Goal: Task Accomplishment & Management: Manage account settings

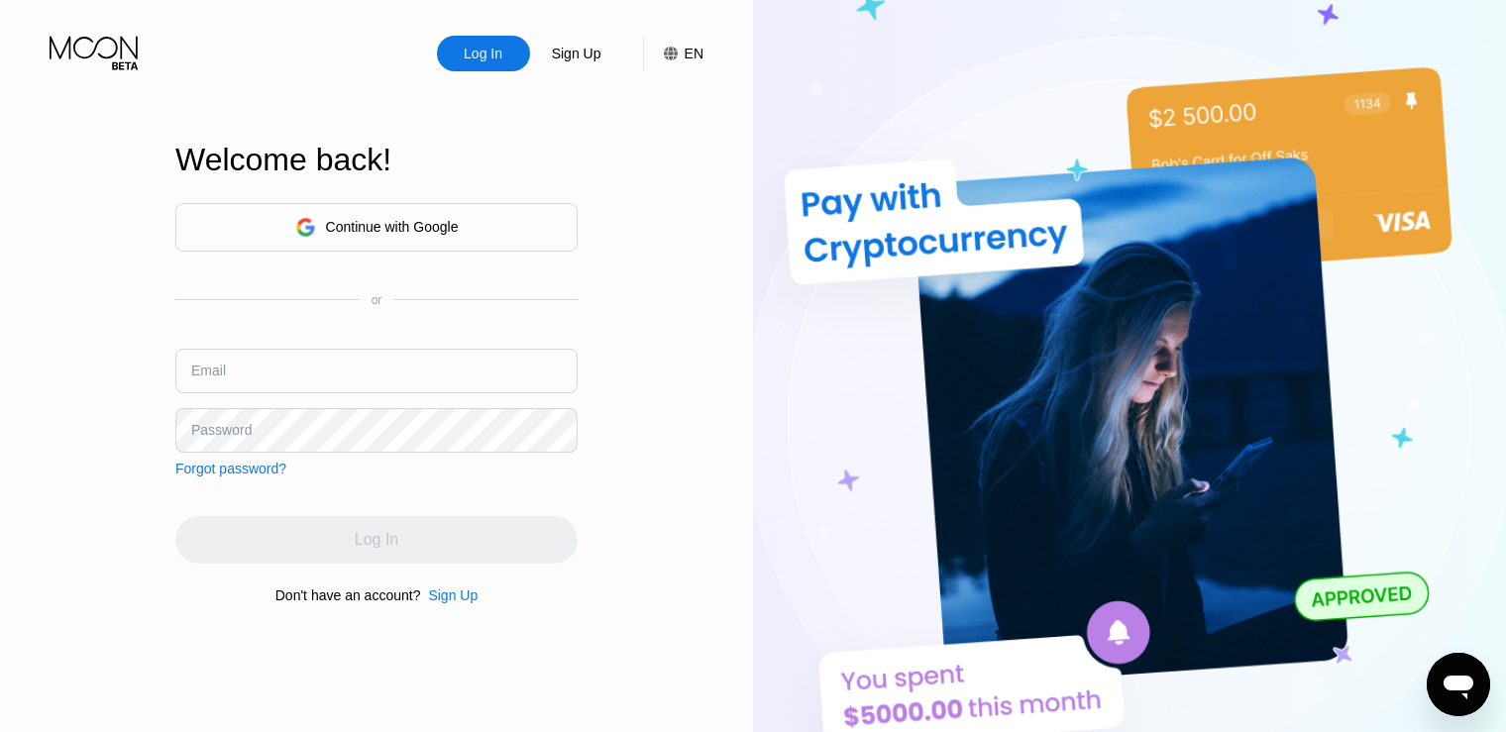
click at [91, 338] on div "Log In Sign Up EN Language English Save Welcome back! Continue with Google or E…" at bounding box center [376, 403] width 753 height 806
click at [229, 381] on input "text" at bounding box center [376, 371] width 402 height 45
paste input "[EMAIL_ADDRESS][DOMAIN_NAME]"
type input "[EMAIL_ADDRESS][DOMAIN_NAME]"
click at [77, 365] on div "Log In Sign Up EN Language English Save Welcome back! Continue with Google or E…" at bounding box center [376, 403] width 753 height 806
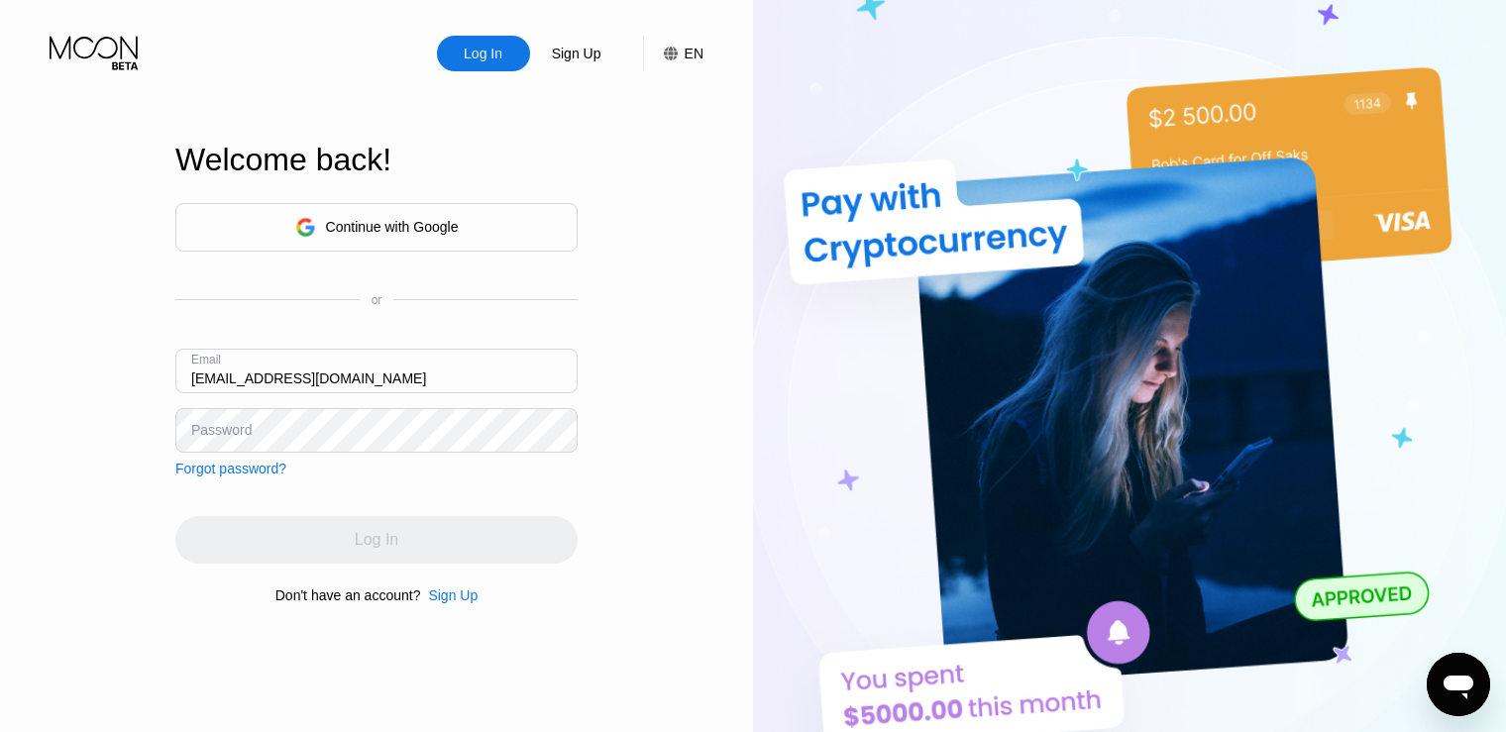
click at [196, 434] on div "Password" at bounding box center [221, 430] width 60 height 16
click at [228, 428] on div "Password" at bounding box center [221, 430] width 60 height 16
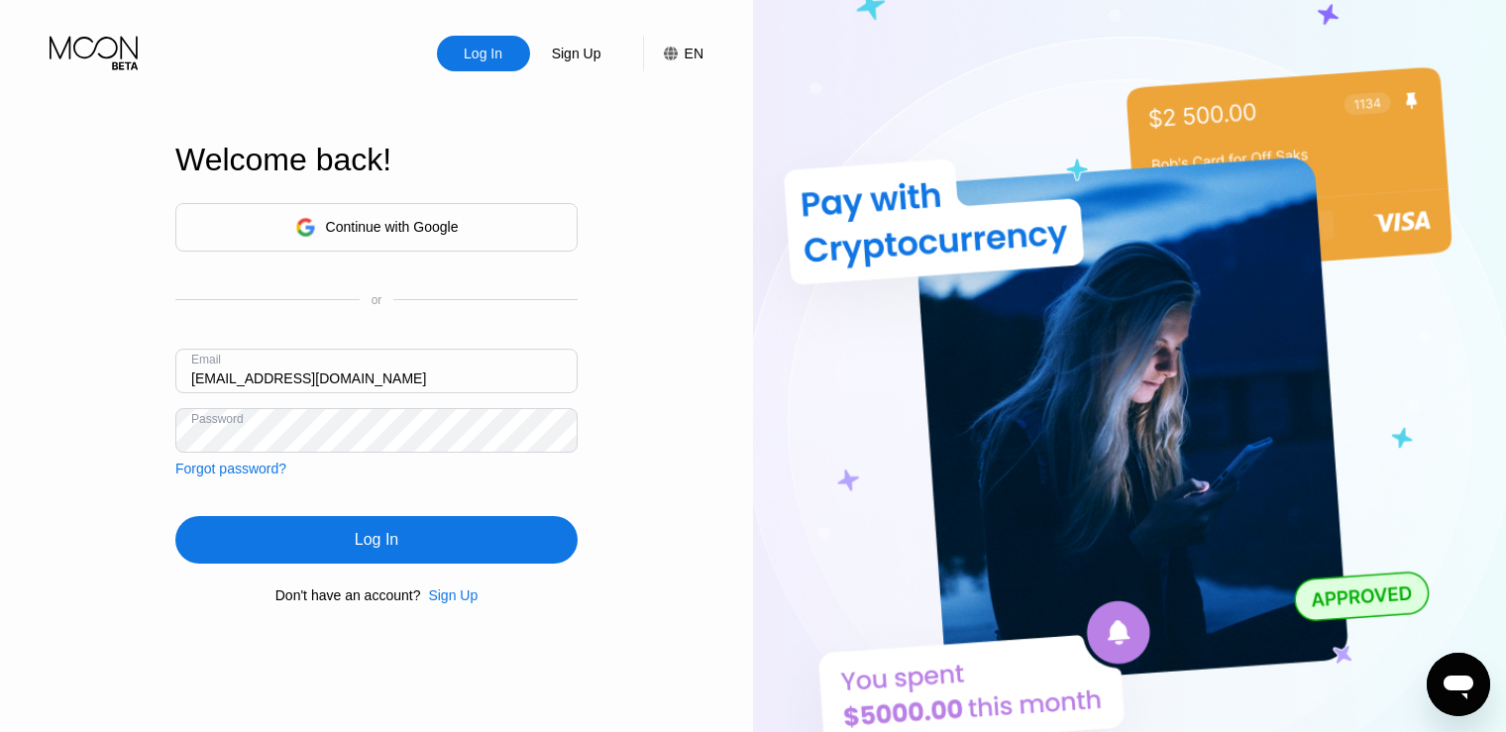
click at [384, 546] on div "Log In" at bounding box center [377, 540] width 44 height 20
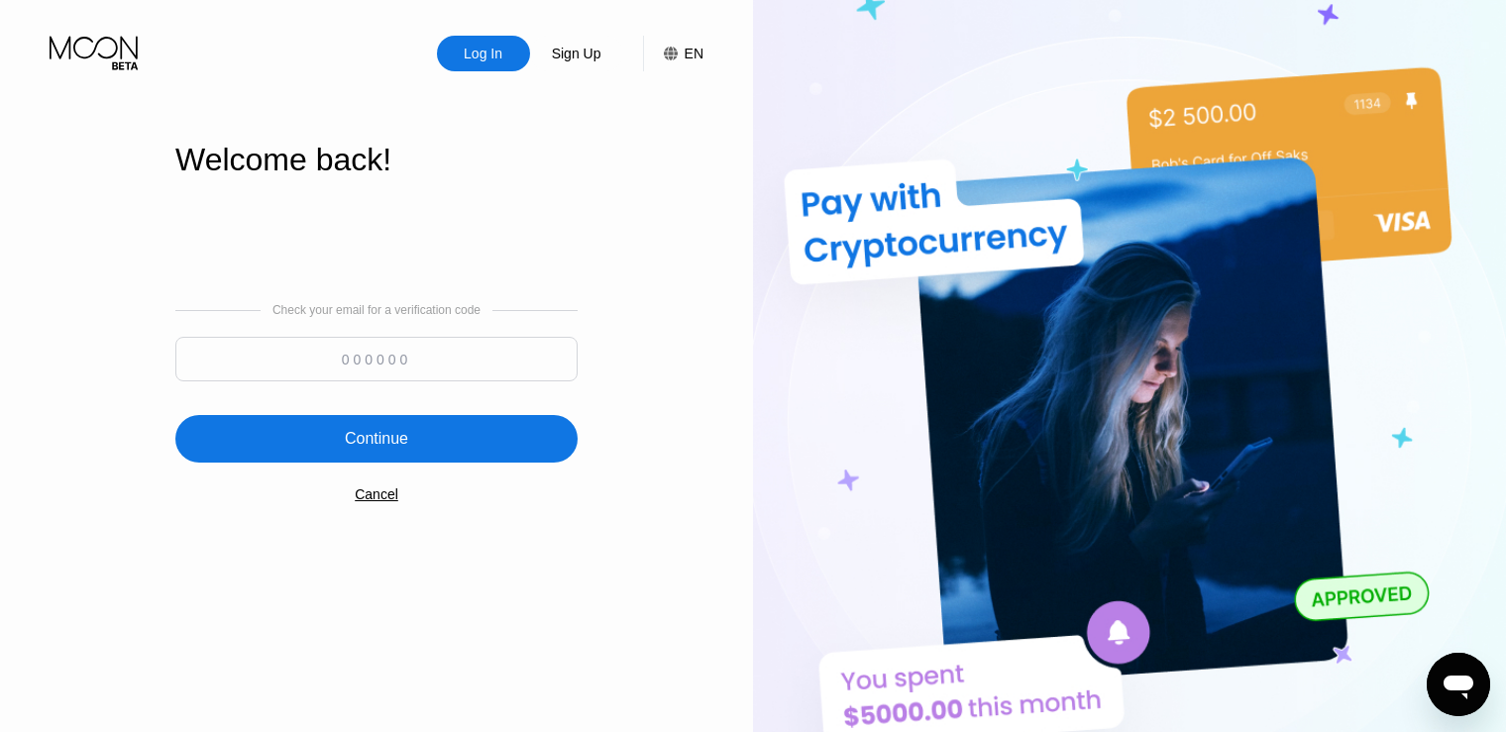
click at [364, 353] on input at bounding box center [376, 359] width 402 height 45
paste input "599277"
type input "599277"
click at [385, 449] on div "Continue" at bounding box center [376, 439] width 63 height 20
